Goal: Transaction & Acquisition: Book appointment/travel/reservation

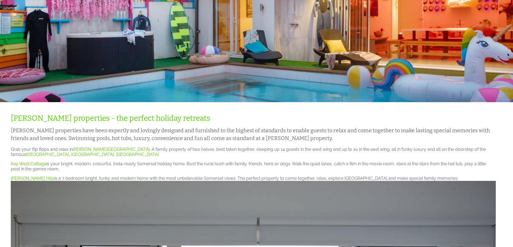
scroll to position [108, 0]
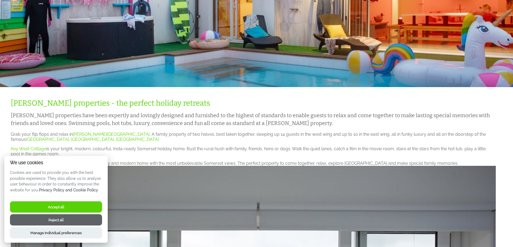
click at [75, 219] on button "Reject all" at bounding box center [56, 219] width 92 height 11
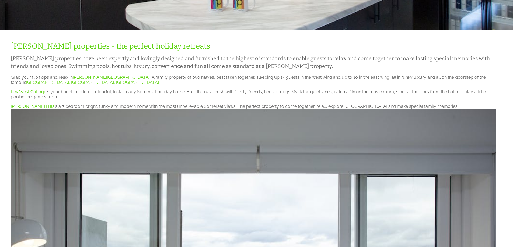
scroll to position [161, 0]
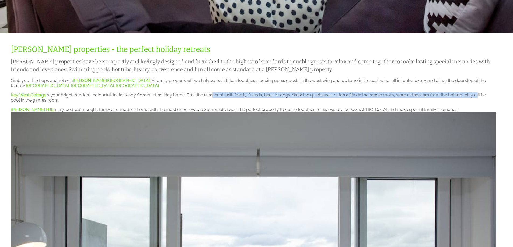
drag, startPoint x: 209, startPoint y: 96, endPoint x: 475, endPoint y: 95, distance: 265.8
click at [475, 95] on p "Key West Cottage is your bright, modern, colourful, Insta-ready Somerset holida…" at bounding box center [253, 98] width 485 height 10
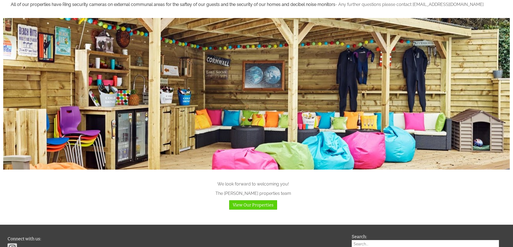
scroll to position [661, 0]
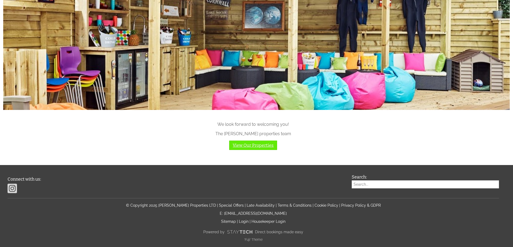
click at [246, 148] on link "View Our Properties" at bounding box center [253, 145] width 48 height 9
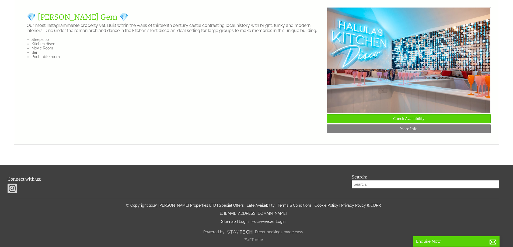
scroll to position [1258, 0]
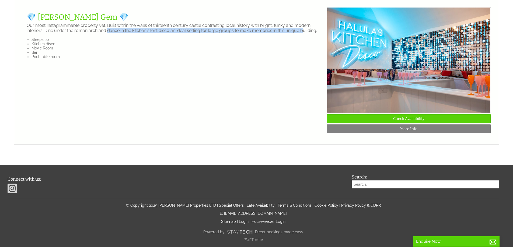
drag, startPoint x: 107, startPoint y: 106, endPoint x: 304, endPoint y: 110, distance: 197.0
click at [304, 33] on p "Our most Instagrammable property yet. Built within the walls of thirteenth cent…" at bounding box center [174, 28] width 295 height 10
